Goal: Task Accomplishment & Management: Use online tool/utility

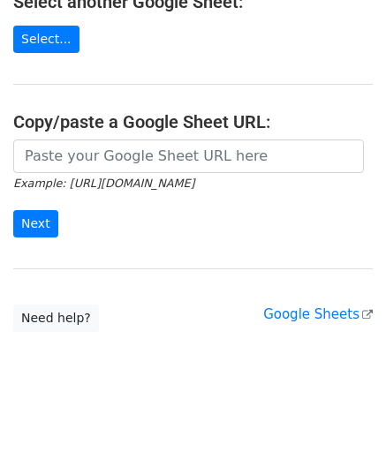
scroll to position [251, 0]
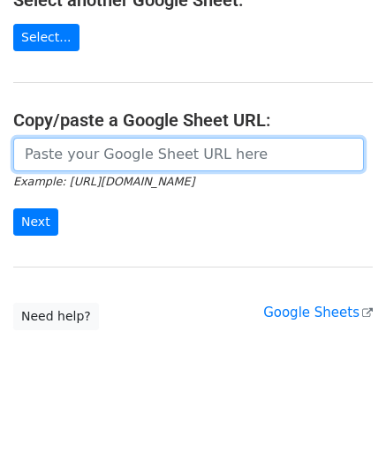
click at [107, 155] on input "url" at bounding box center [188, 155] width 350 height 34
paste input "https://docs.google.com/spreadsheets/d/1eXC-5a11Xh_Fhe9-X9QBJIDYfP_AcGdKKy1qTuO…"
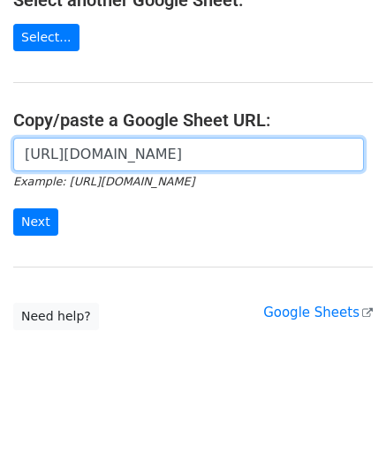
scroll to position [0, 379]
type input "https://docs.google.com/spreadsheets/d/1eXC-5a11Xh_Fhe9-X9QBJIDYfP_AcGdKKy1qTuO…"
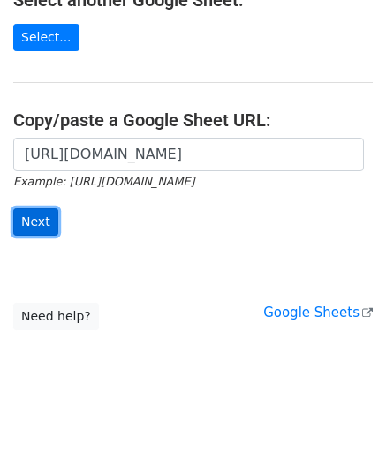
click at [37, 214] on input "Next" at bounding box center [35, 221] width 45 height 27
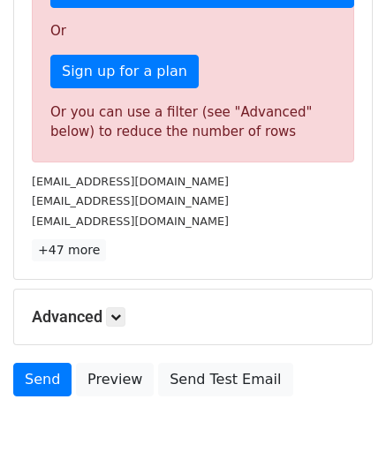
scroll to position [596, 0]
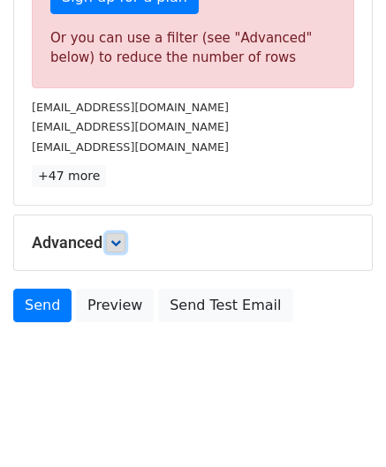
click at [118, 239] on icon at bounding box center [115, 242] width 11 height 11
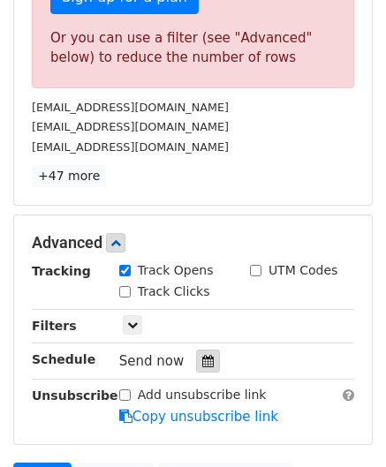
click at [202, 356] on icon at bounding box center [207, 361] width 11 height 12
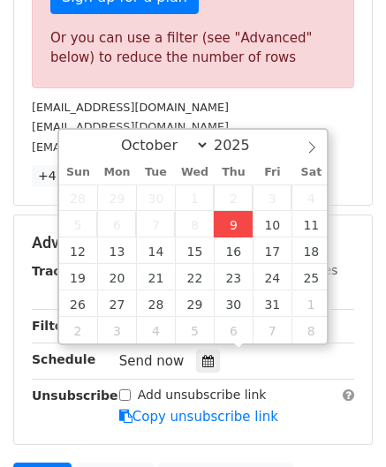
type input "[DATE] 12:00"
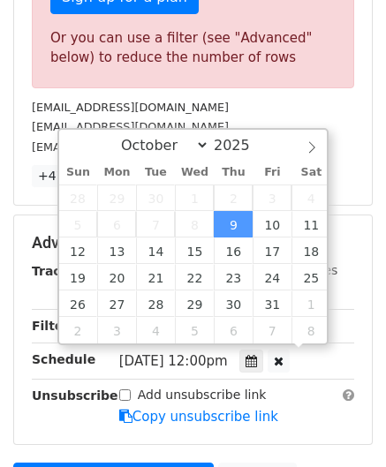
scroll to position [0, 0]
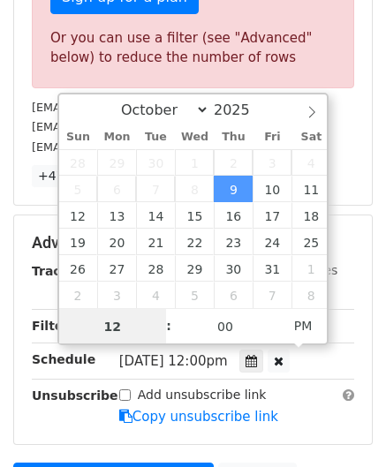
paste input "8"
type input "8"
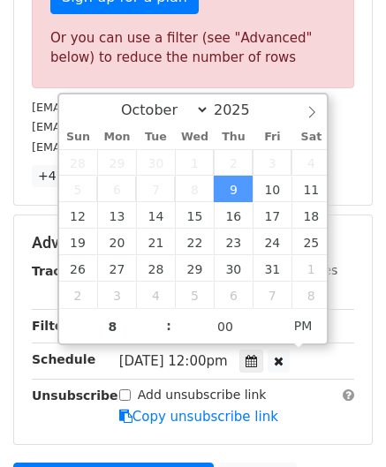
type input "[DATE] 20:00"
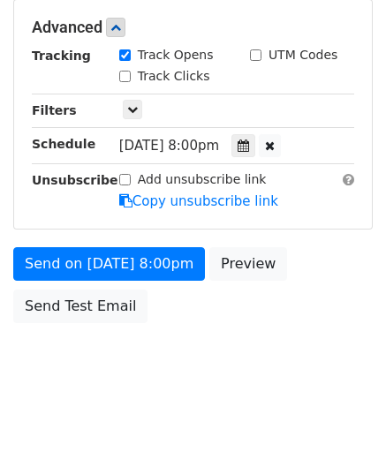
scroll to position [809, 0]
